Goal: Transaction & Acquisition: Purchase product/service

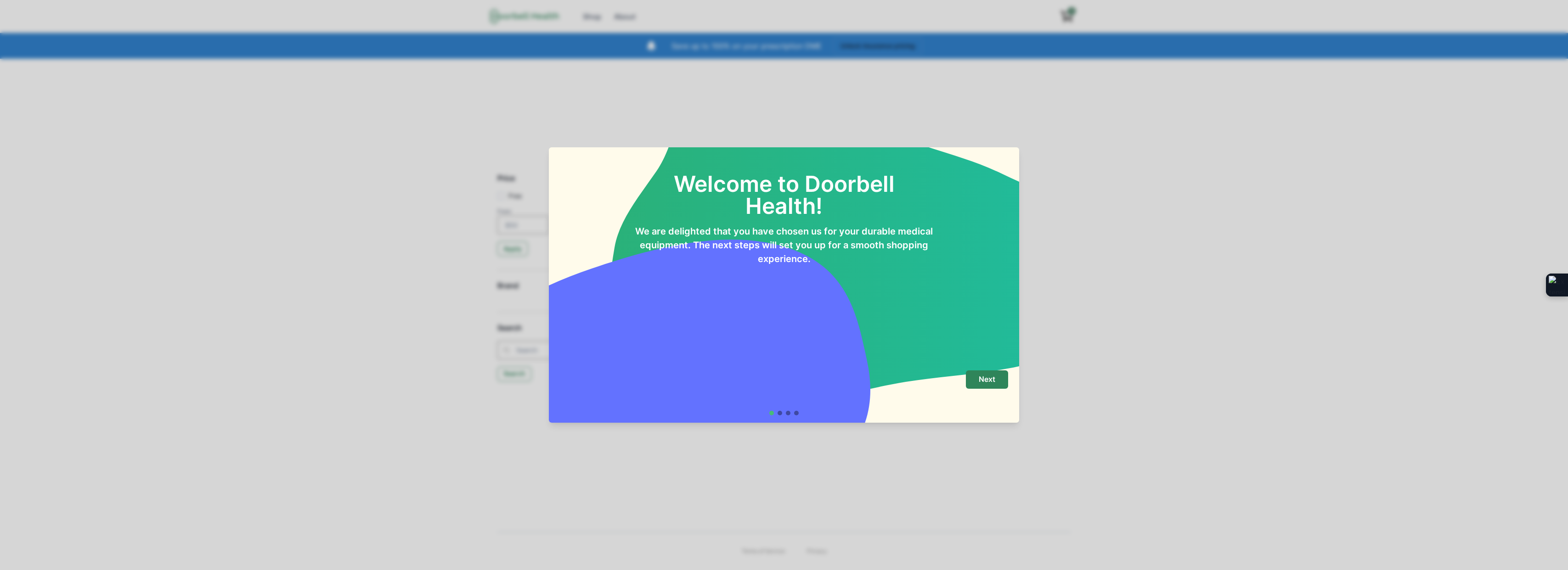
click at [1070, 322] on div "Welcome to Doorbell Health! We are delighted that you have chosen us for your d…" at bounding box center [784, 285] width 1568 height 570
click at [996, 383] on button "Next" at bounding box center [987, 380] width 42 height 18
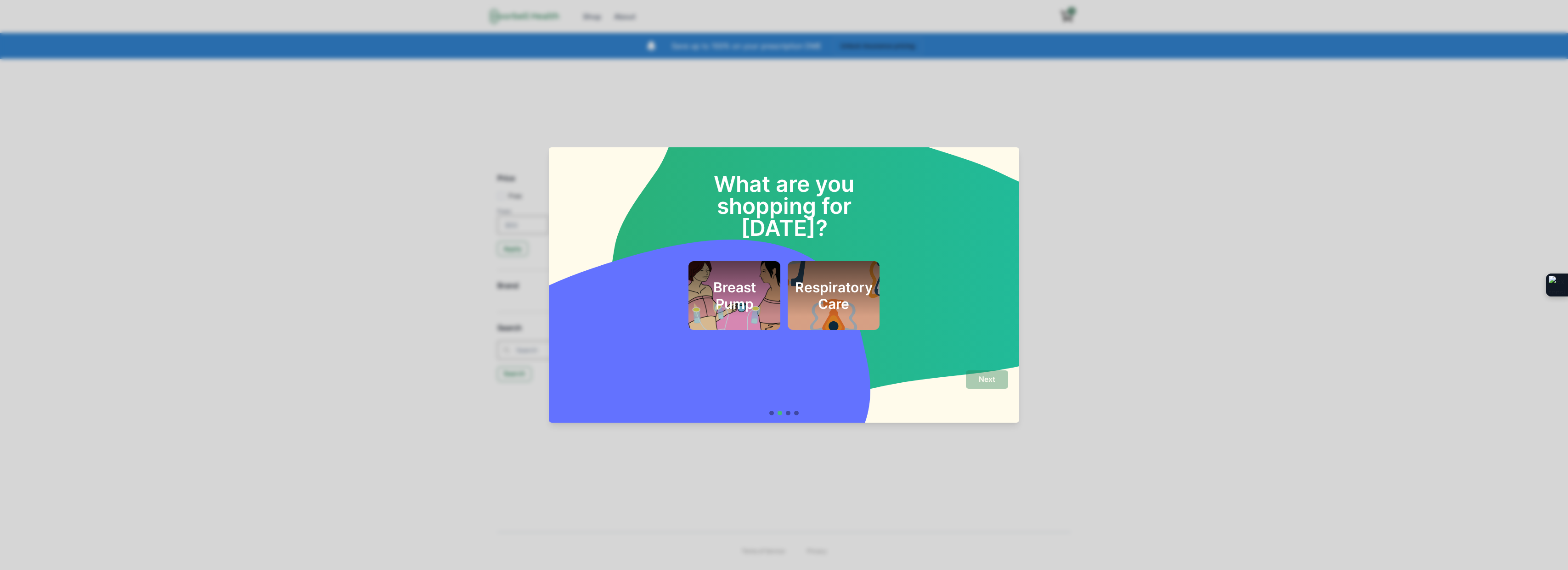
click at [732, 279] on h2 "Breast Pump" at bounding box center [734, 296] width 70 height 33
click at [973, 373] on button "Next" at bounding box center [987, 380] width 42 height 18
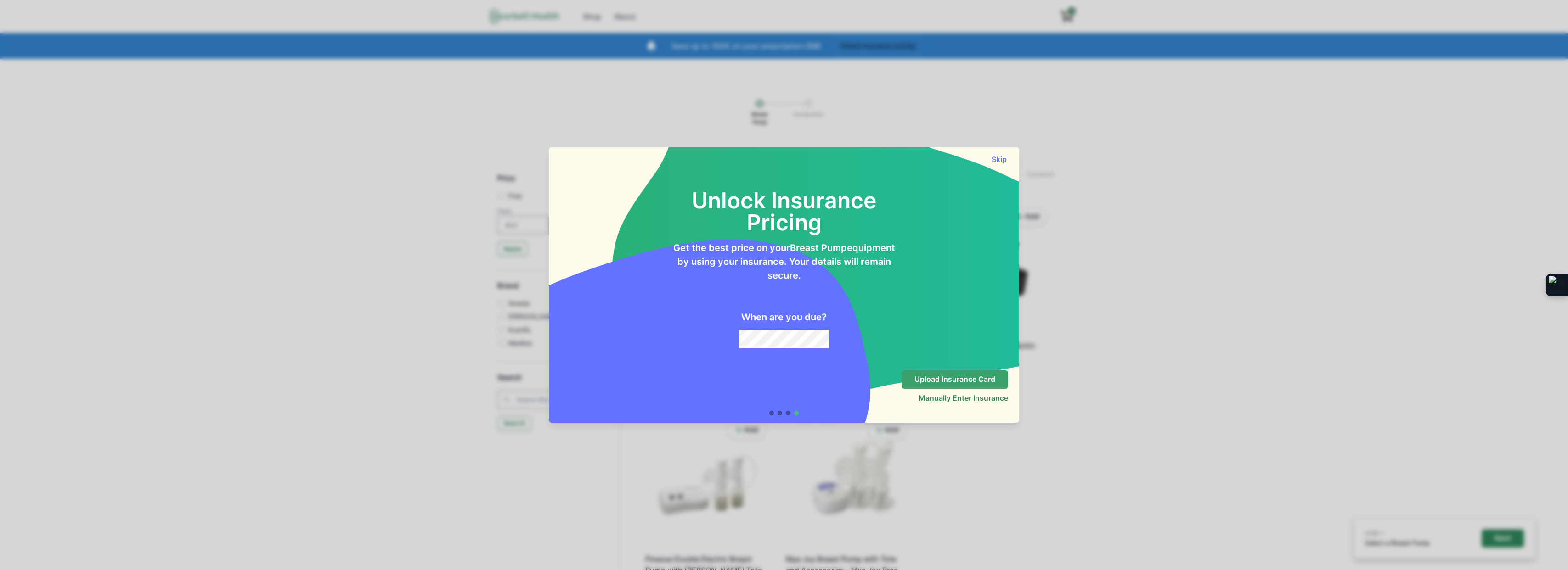
click at [942, 380] on p "Upload Insurance Card" at bounding box center [954, 379] width 81 height 9
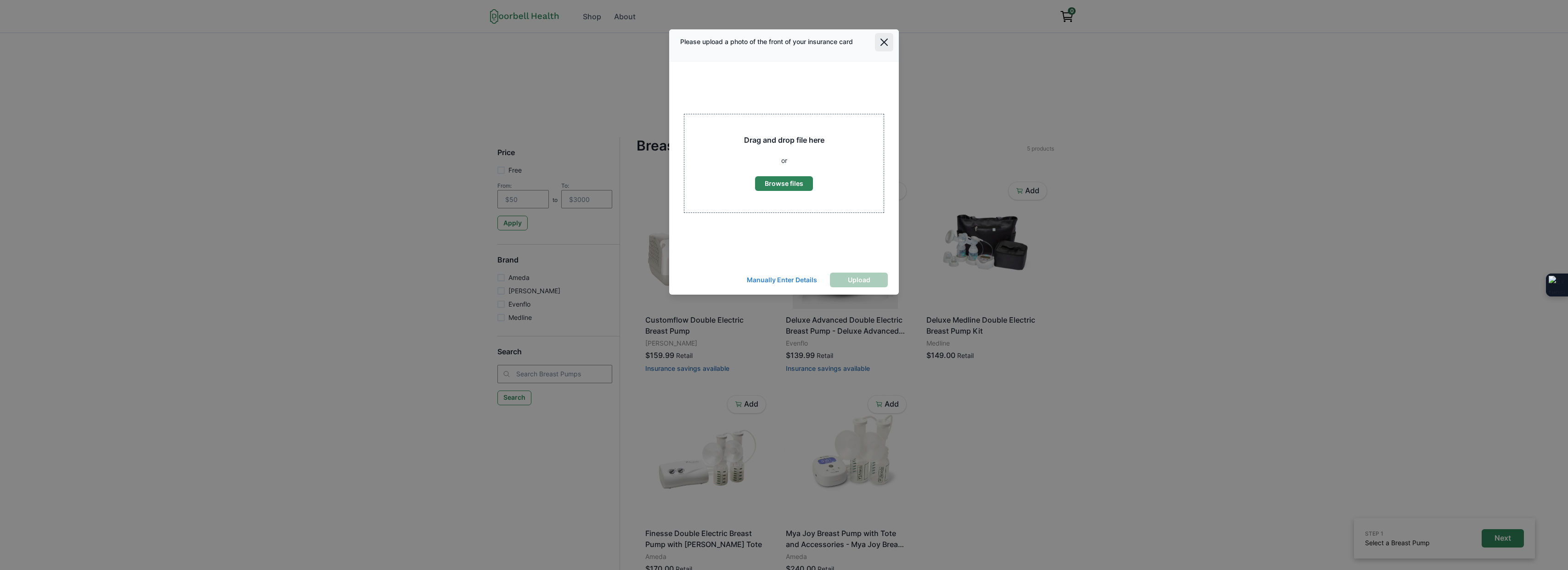
click at [887, 49] on button "Close" at bounding box center [884, 42] width 18 height 18
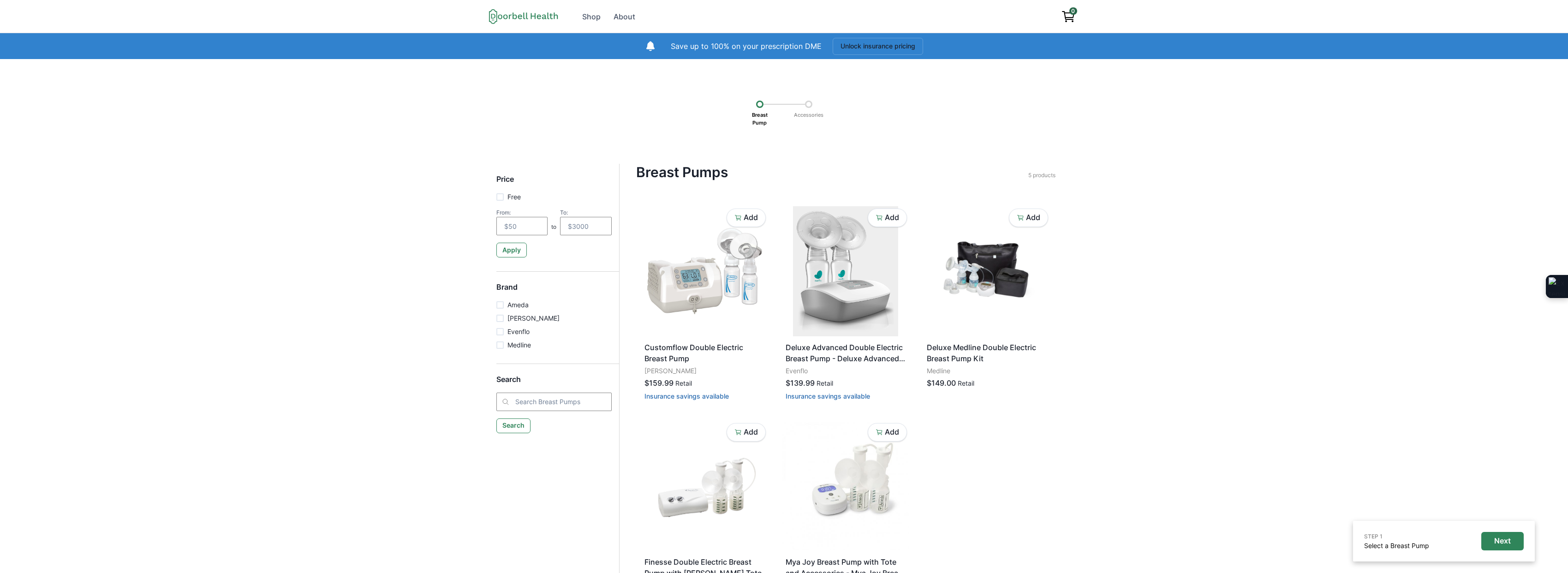
click at [520, 20] on icon at bounding box center [523, 16] width 69 height 15
click at [520, 12] on icon at bounding box center [523, 16] width 69 height 15
click at [498, 18] on icon at bounding box center [523, 16] width 69 height 15
click at [173, 172] on div "STEP 1 Select a Breast Pump Next Breast Pump Accessories Price Free From: to To…" at bounding box center [784, 349] width 1568 height 579
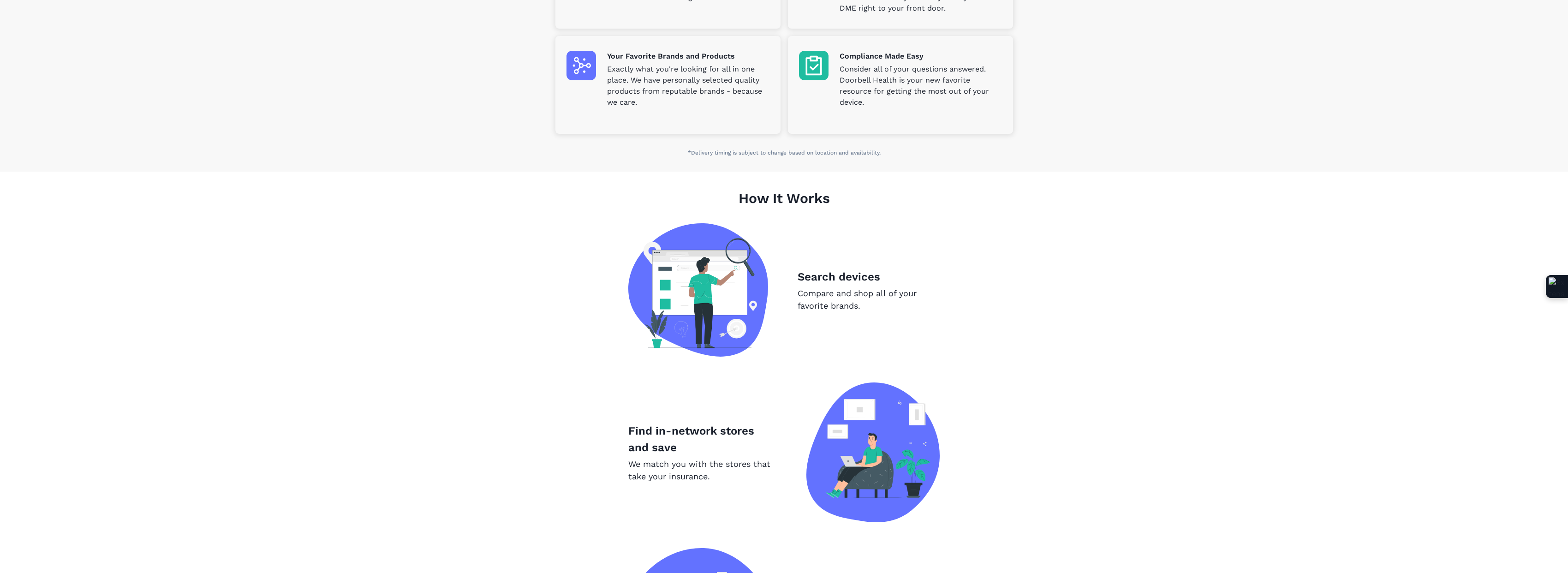
scroll to position [785, 0]
